Goal: Find specific page/section: Find specific page/section

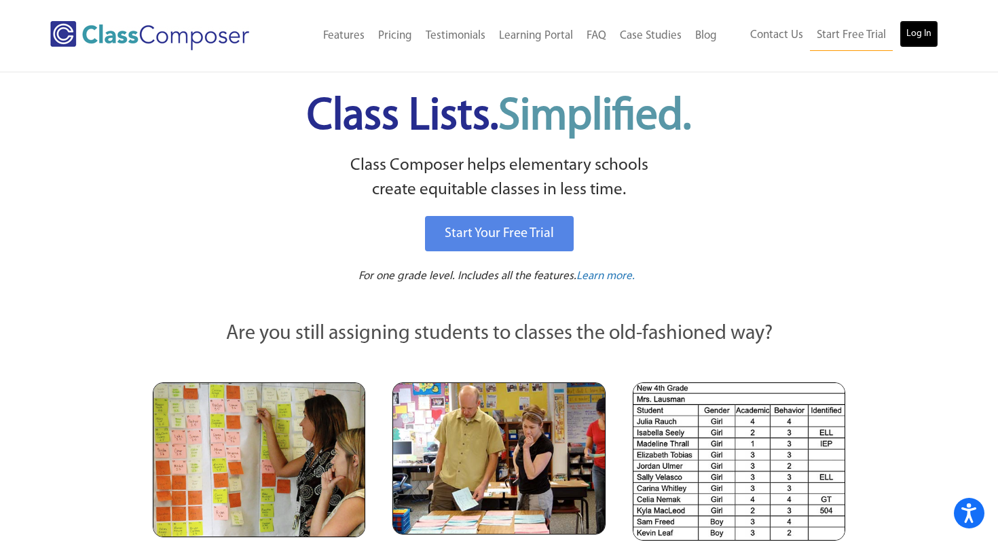
click at [919, 33] on link "Log In" at bounding box center [918, 33] width 39 height 27
click at [910, 29] on link "Log In" at bounding box center [918, 33] width 39 height 27
click at [921, 26] on link "Log In" at bounding box center [918, 33] width 39 height 27
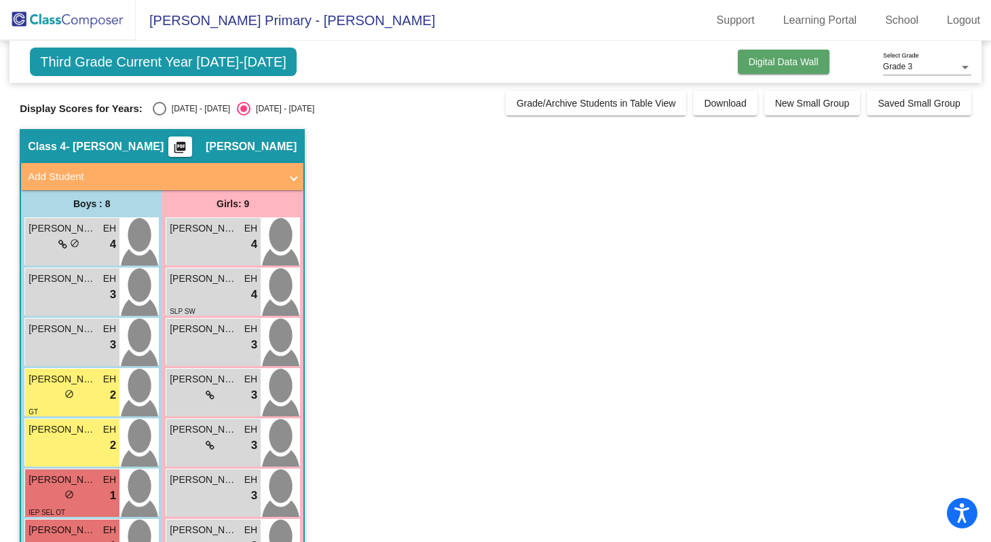
click at [773, 70] on button "Digital Data Wall" at bounding box center [784, 62] width 92 height 24
click at [800, 67] on button "Digital Data Wall" at bounding box center [784, 62] width 92 height 24
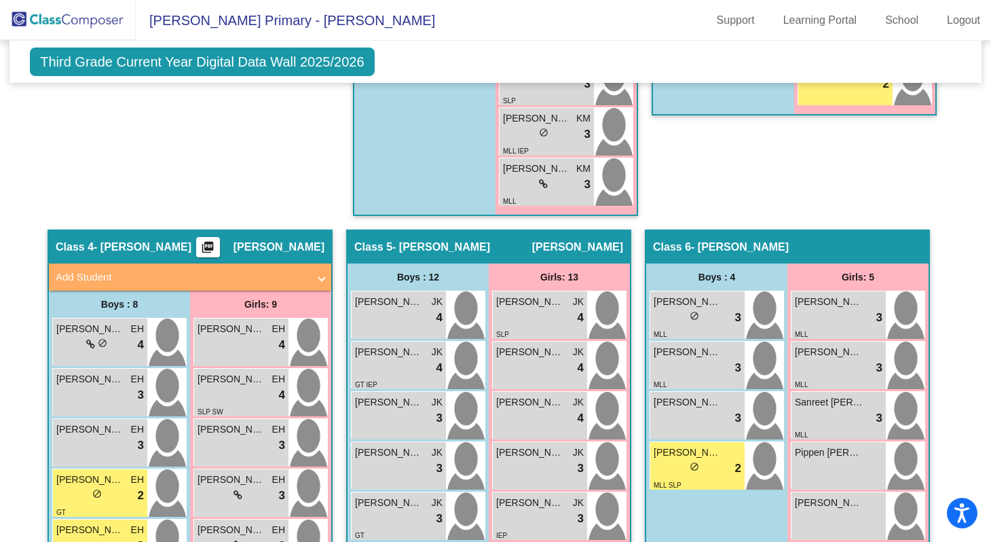
scroll to position [1022, 0]
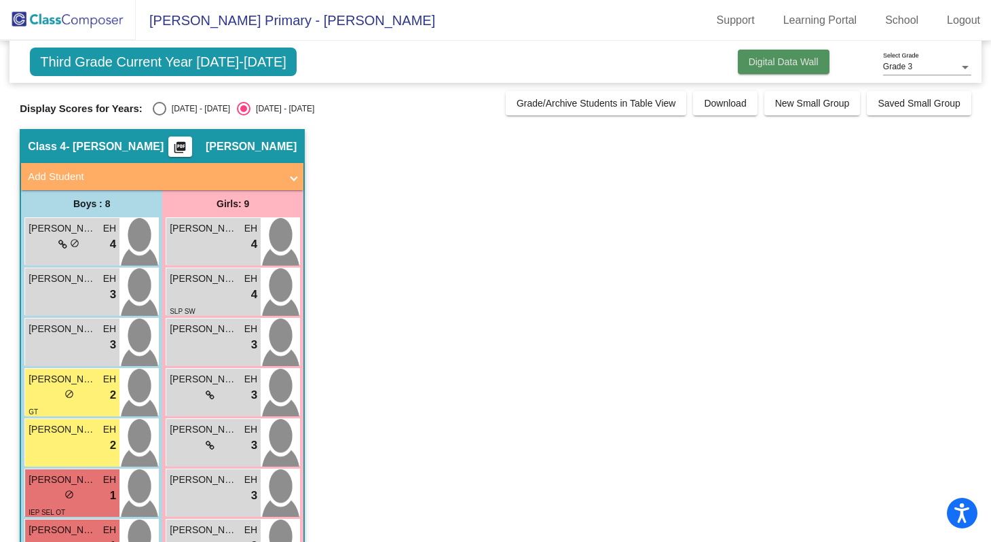
click at [785, 60] on span "Digital Data Wall" at bounding box center [784, 61] width 70 height 11
